Goal: Transaction & Acquisition: Purchase product/service

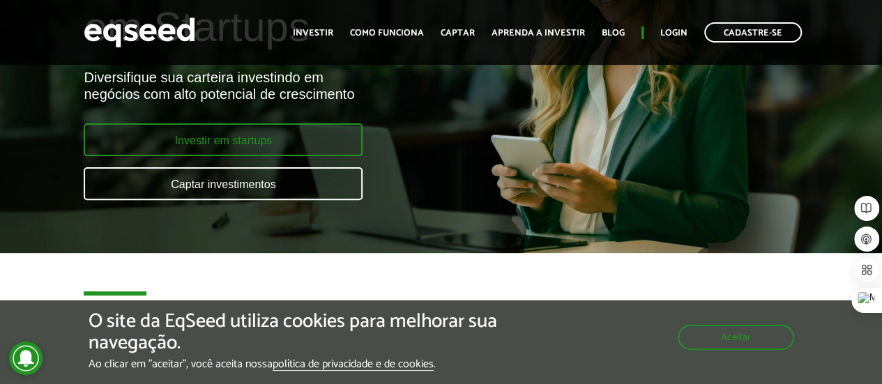
click at [248, 139] on link "Investir em startups" at bounding box center [223, 139] width 279 height 33
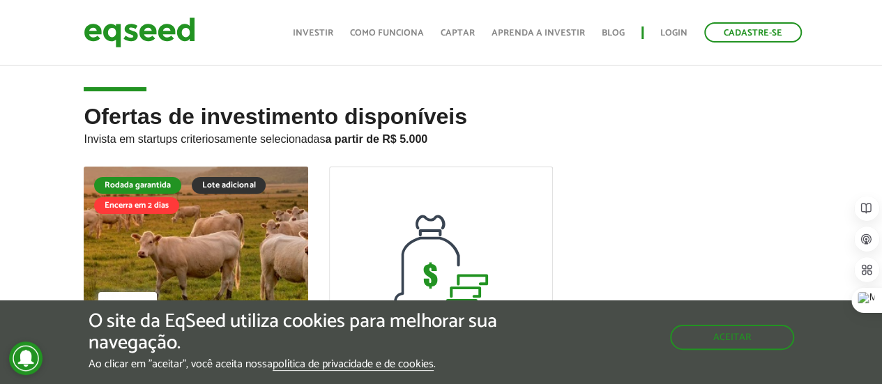
scroll to position [3, 0]
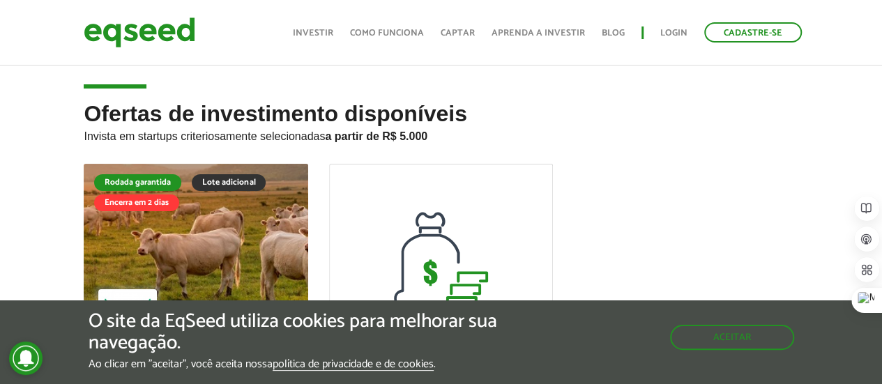
click at [410, 136] on strong "a partir de R$ 5.000" at bounding box center [376, 136] width 103 height 12
click at [704, 320] on div "Aceitar" at bounding box center [732, 330] width 124 height 39
click at [704, 328] on button "Aceitar" at bounding box center [733, 336] width 121 height 22
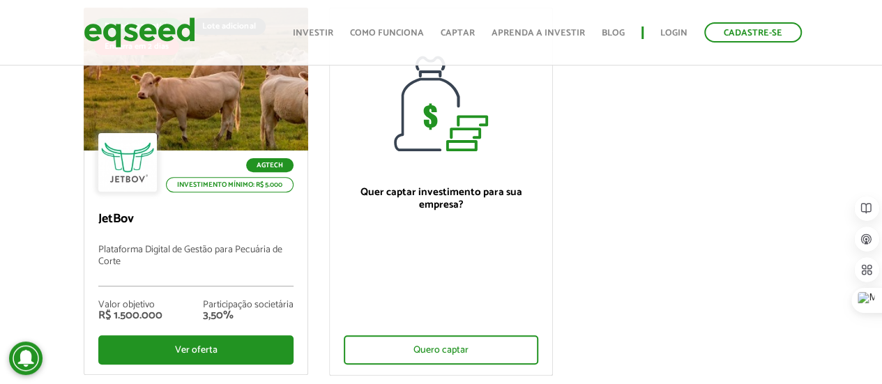
scroll to position [160, 0]
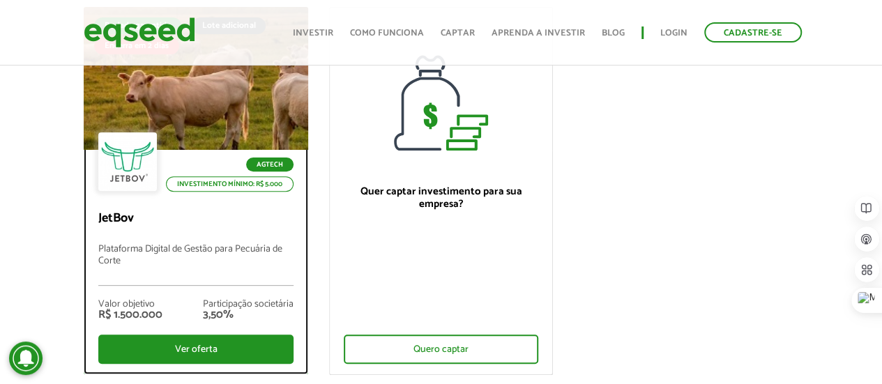
click at [224, 127] on div at bounding box center [195, 79] width 269 height 172
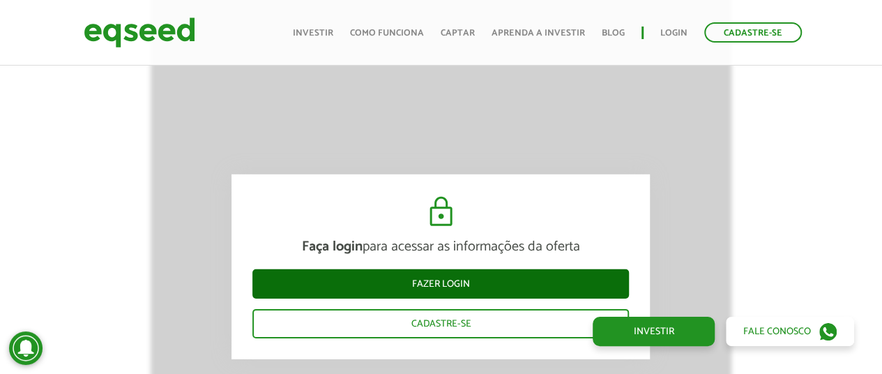
scroll to position [2017, 0]
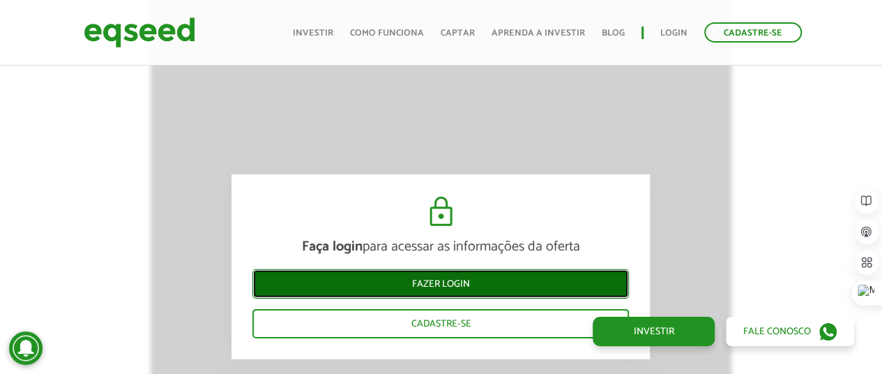
click at [423, 280] on link "Fazer login" at bounding box center [440, 283] width 377 height 29
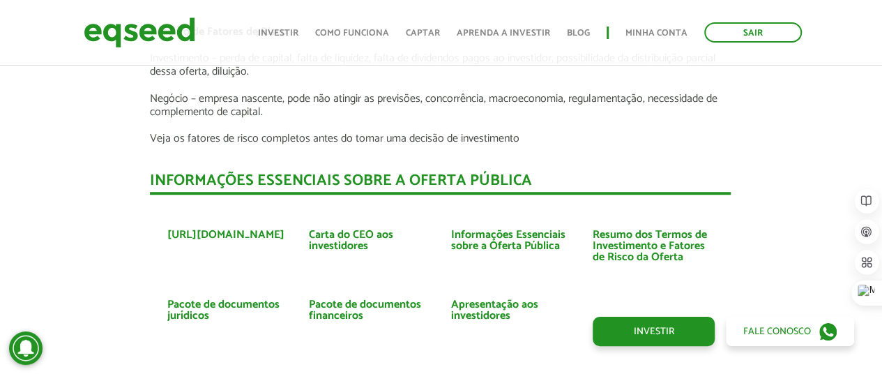
scroll to position [3116, 1]
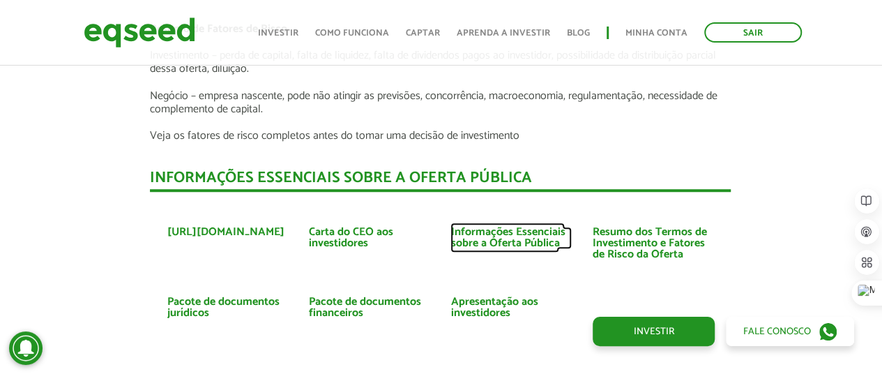
click at [478, 227] on link "Informações Essenciais sobre a Oferta Pública" at bounding box center [510, 238] width 121 height 22
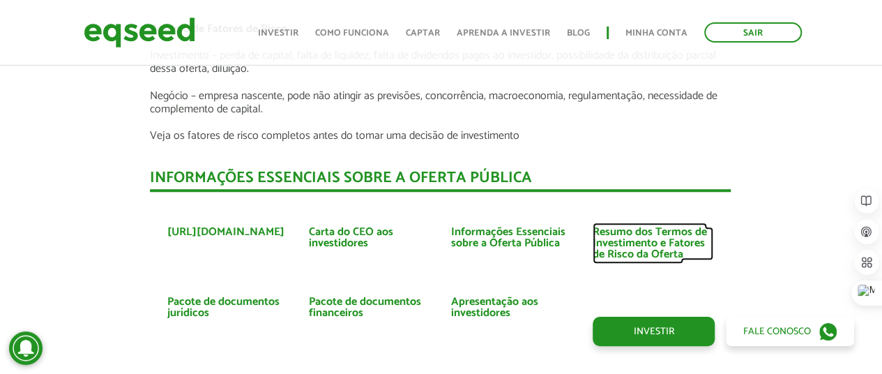
click at [674, 227] on link "Resumo dos Termos de Investimento e Fatores de Risco da Oferta" at bounding box center [653, 243] width 121 height 33
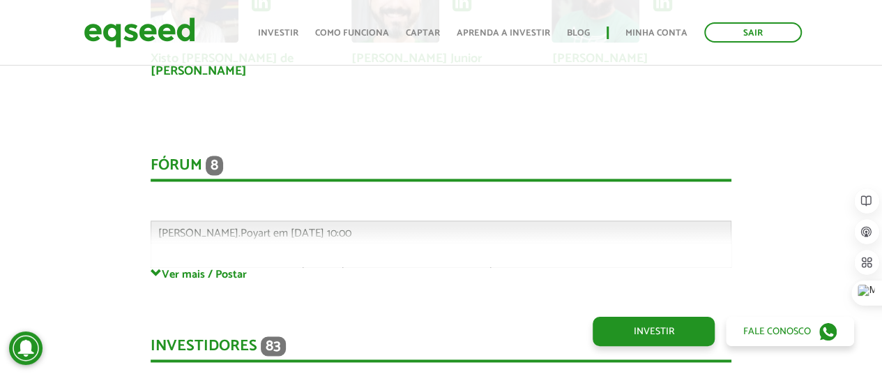
scroll to position [3592, 0]
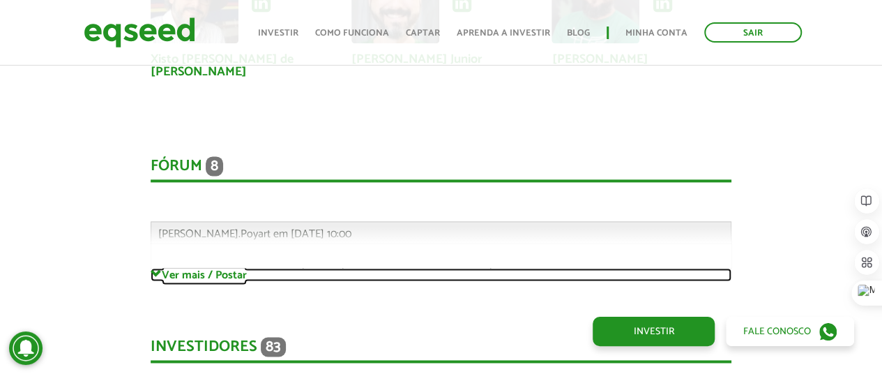
click at [187, 268] on link "Ver mais / Postar" at bounding box center [441, 274] width 581 height 13
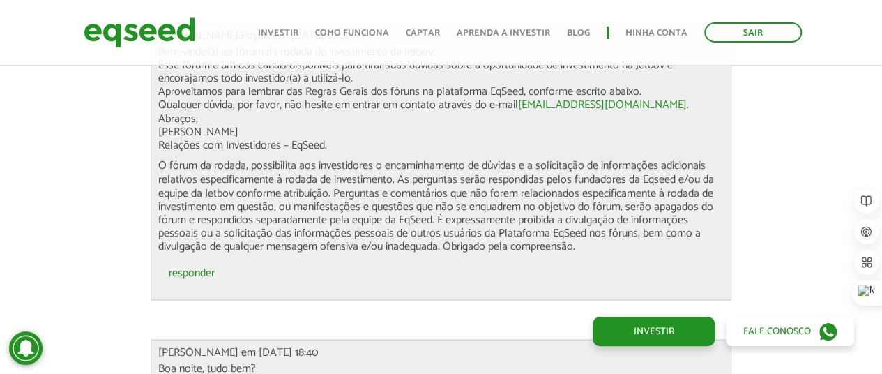
scroll to position [3799, 0]
